Goal: Task Accomplishment & Management: Manage account settings

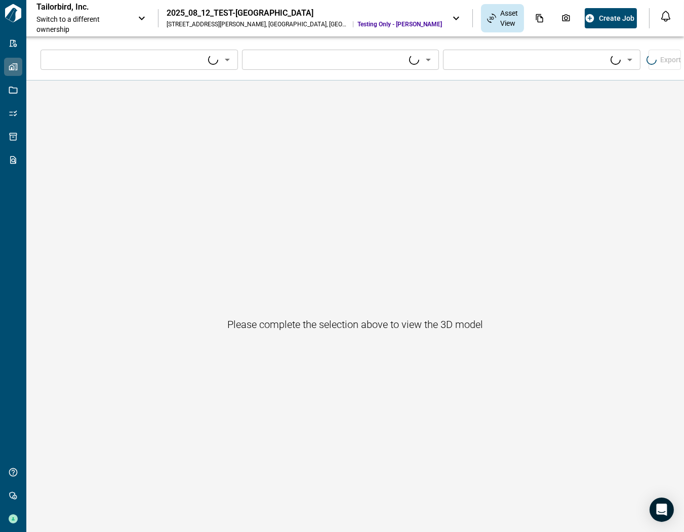
type input "****"
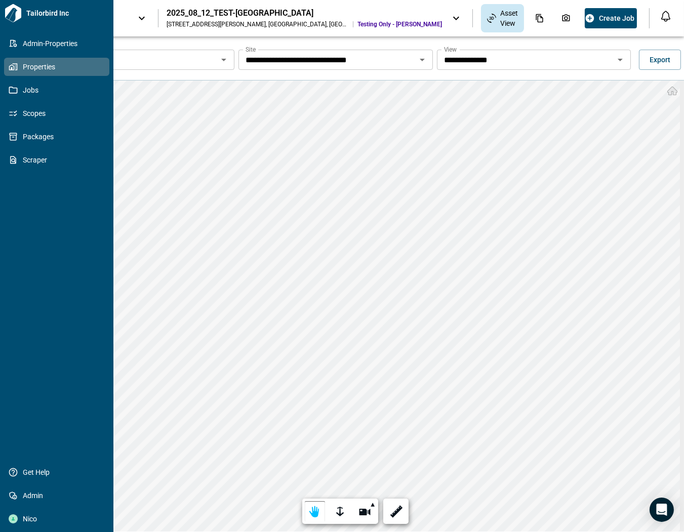
click at [14, 69] on icon at bounding box center [12, 67] width 6 height 6
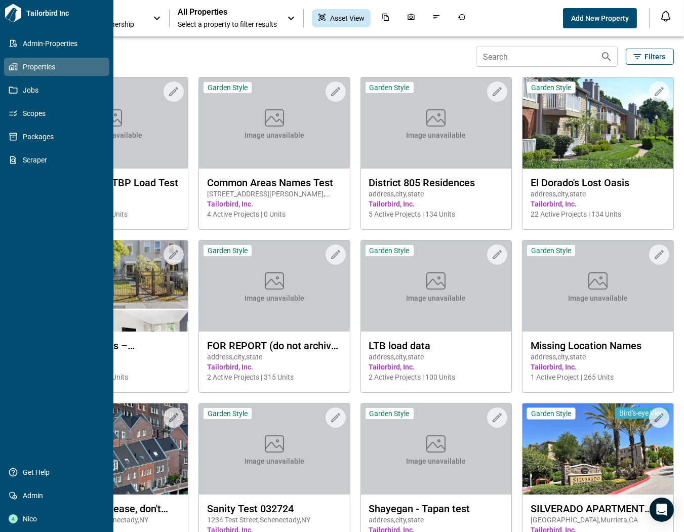
click at [14, 206] on div "Admin-Properties Properties Jobs Scopes Packages Scraper Get Help Admin Nico" at bounding box center [56, 281] width 105 height 494
click at [16, 44] on icon at bounding box center [14, 43] width 8 height 7
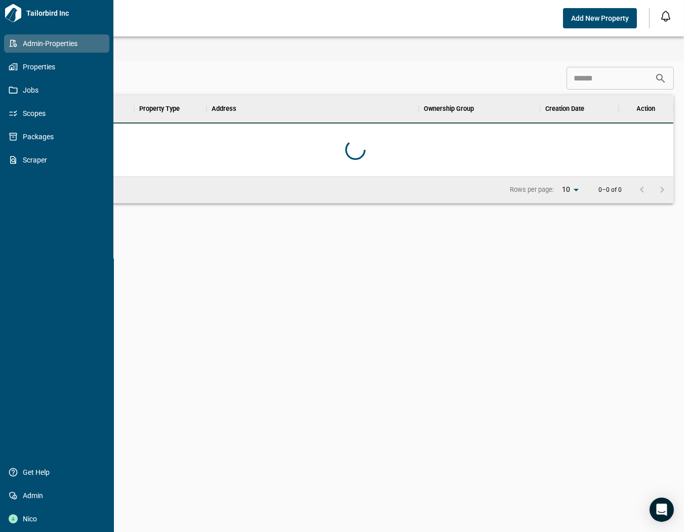
scroll to position [72, 632]
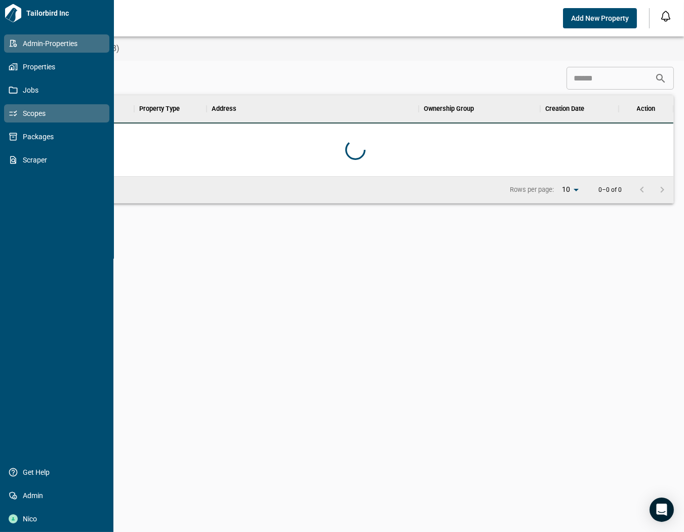
click at [63, 110] on span "Scopes" at bounding box center [59, 113] width 82 height 10
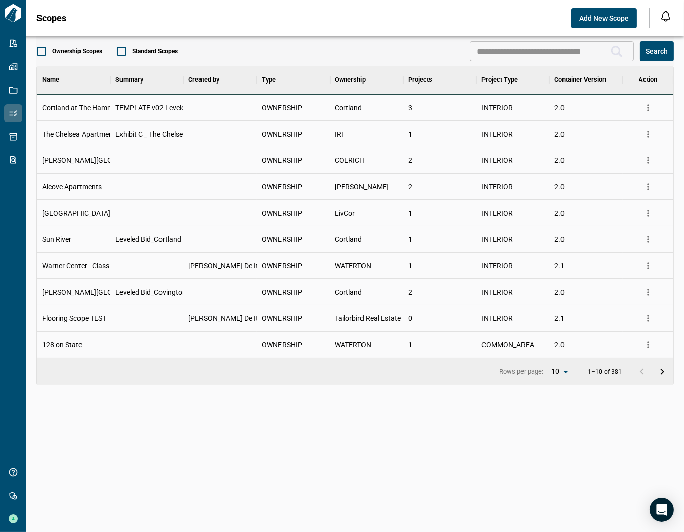
scroll to position [283, 632]
click at [646, 110] on icon "more" at bounding box center [648, 108] width 10 height 10
click at [618, 145] on li "Edit Scope" at bounding box center [614, 147] width 83 height 19
